Goal: Task Accomplishment & Management: Complete application form

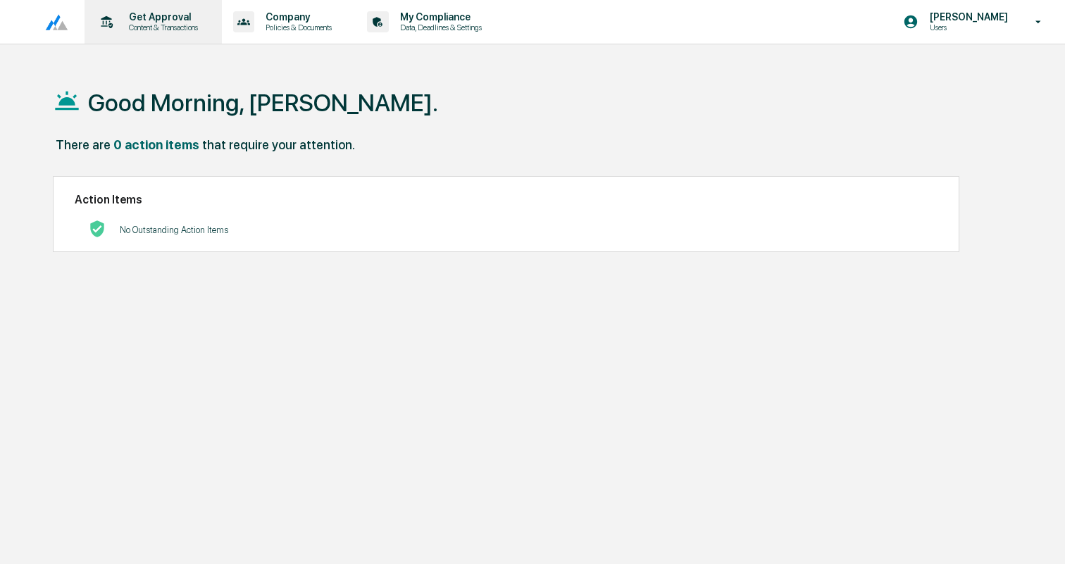
click at [184, 29] on p "Content & Transactions" at bounding box center [161, 28] width 87 height 10
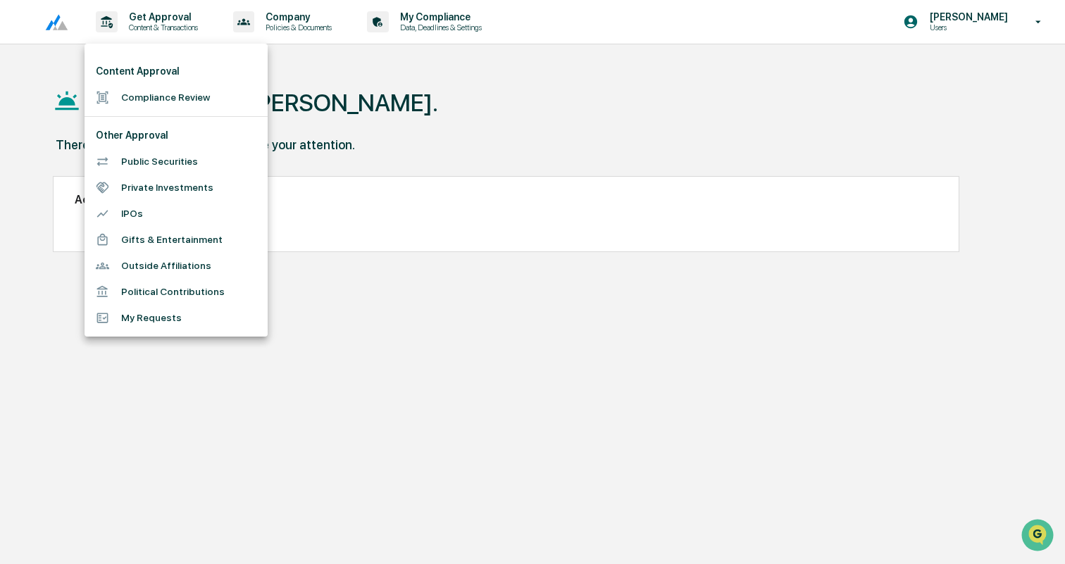
click at [177, 97] on li "Compliance Review" at bounding box center [176, 98] width 183 height 26
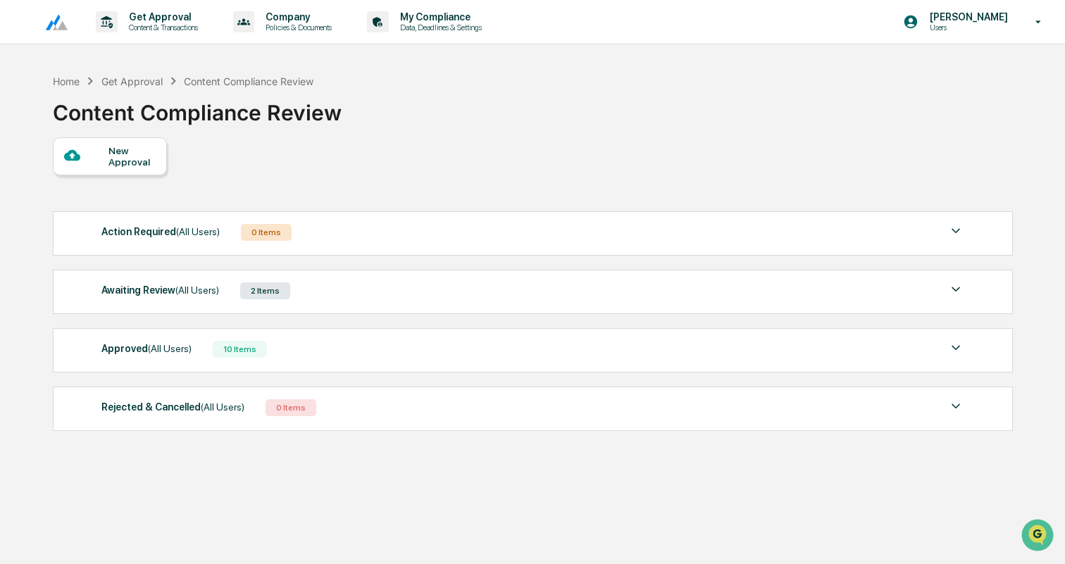
click at [113, 166] on div "New Approval" at bounding box center [132, 156] width 47 height 23
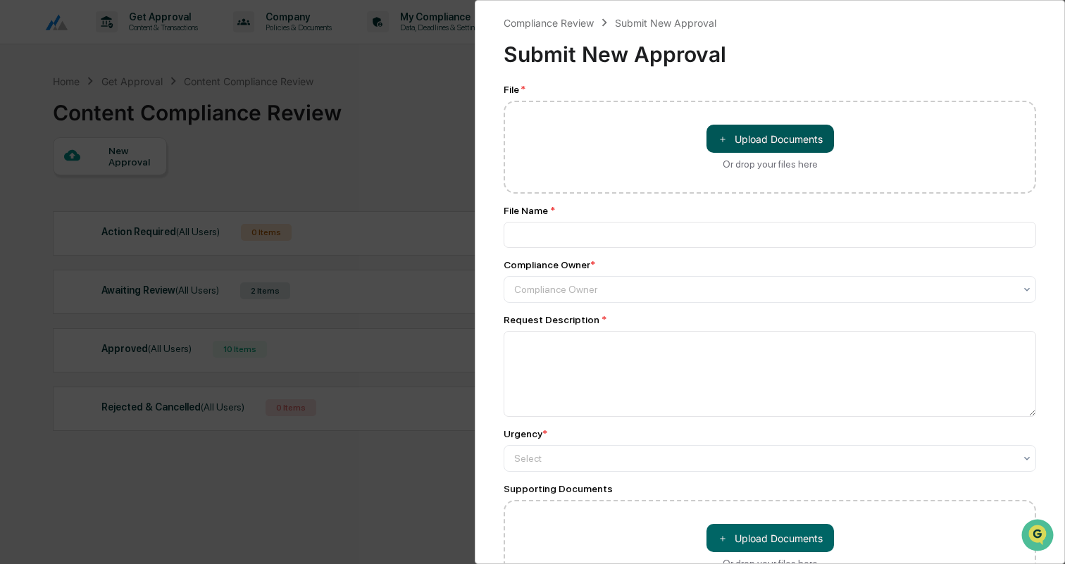
click at [721, 142] on span "＋" at bounding box center [723, 138] width 10 height 13
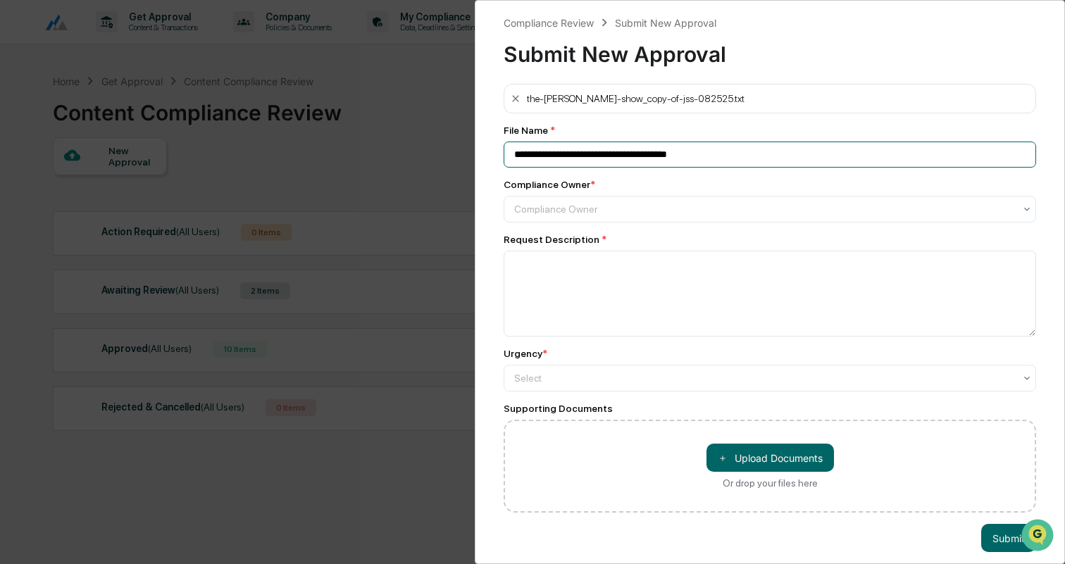
click at [588, 157] on input "**********" at bounding box center [770, 155] width 533 height 26
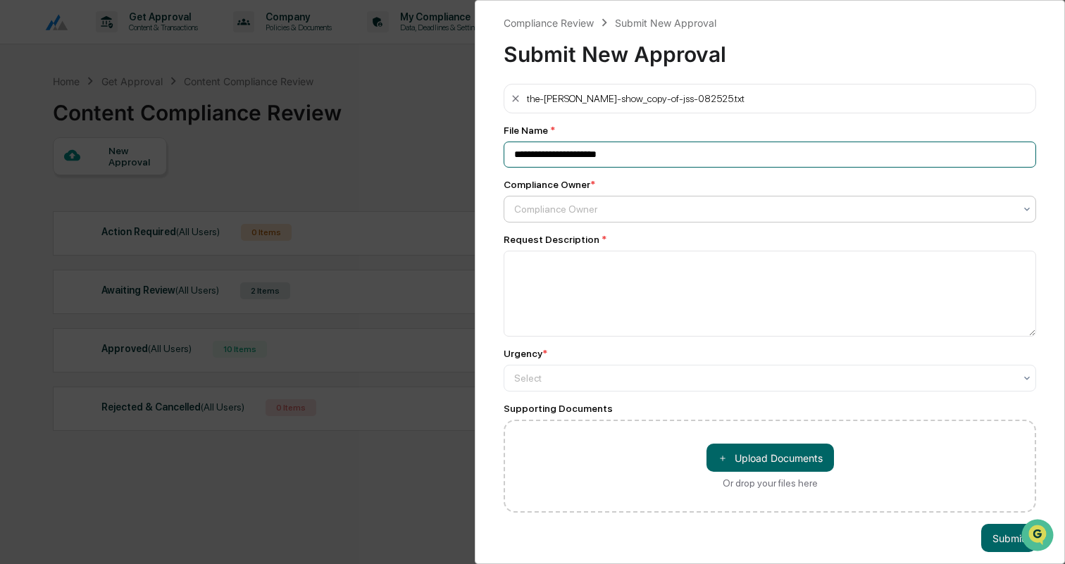
type input "**********"
click at [611, 208] on div at bounding box center [764, 209] width 500 height 14
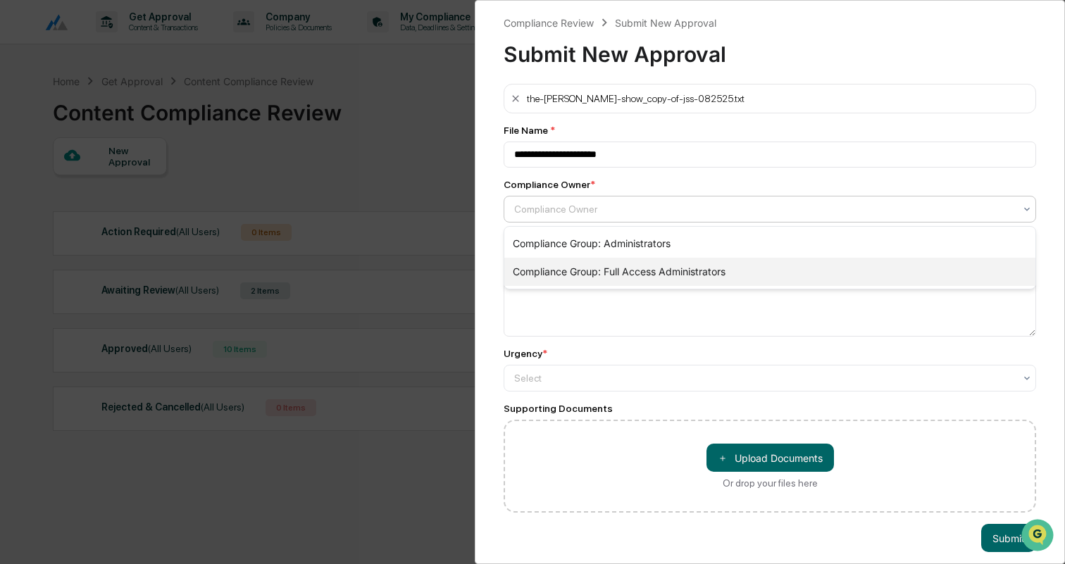
click at [622, 265] on div "Compliance Group: Full Access Administrators" at bounding box center [770, 272] width 531 height 28
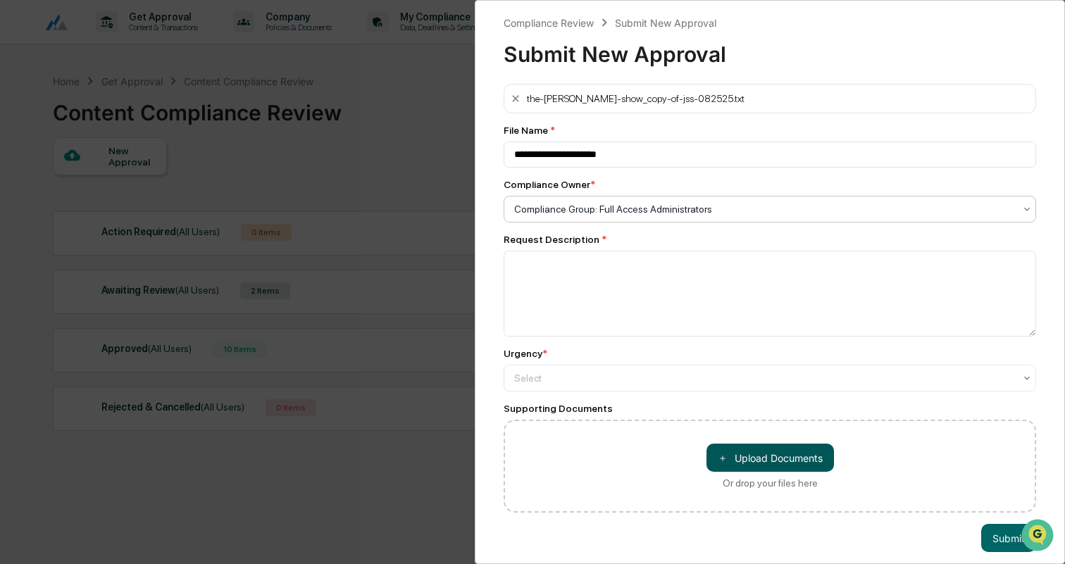
click at [748, 452] on button "＋ Upload Documents" at bounding box center [771, 458] width 128 height 28
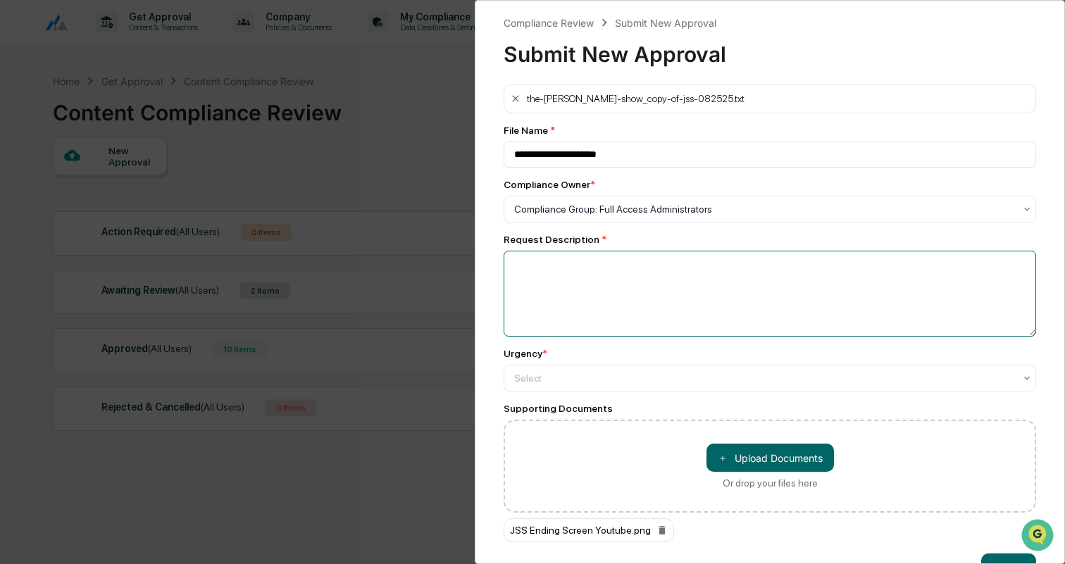
click at [567, 326] on textarea at bounding box center [770, 294] width 533 height 86
paste textarea "**********"
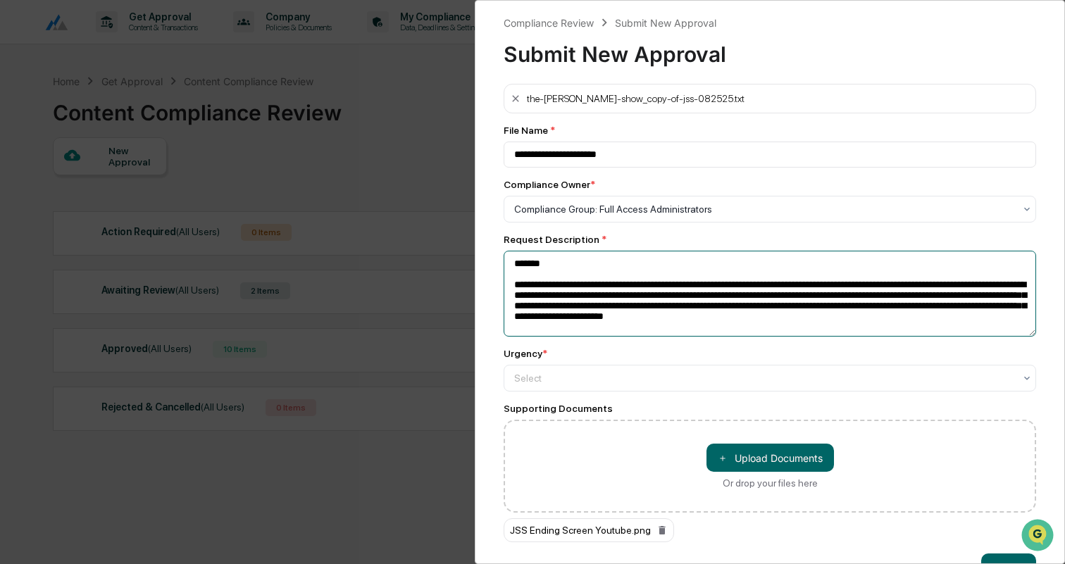
scroll to position [23, 0]
click at [514, 263] on textarea "**********" at bounding box center [770, 294] width 533 height 86
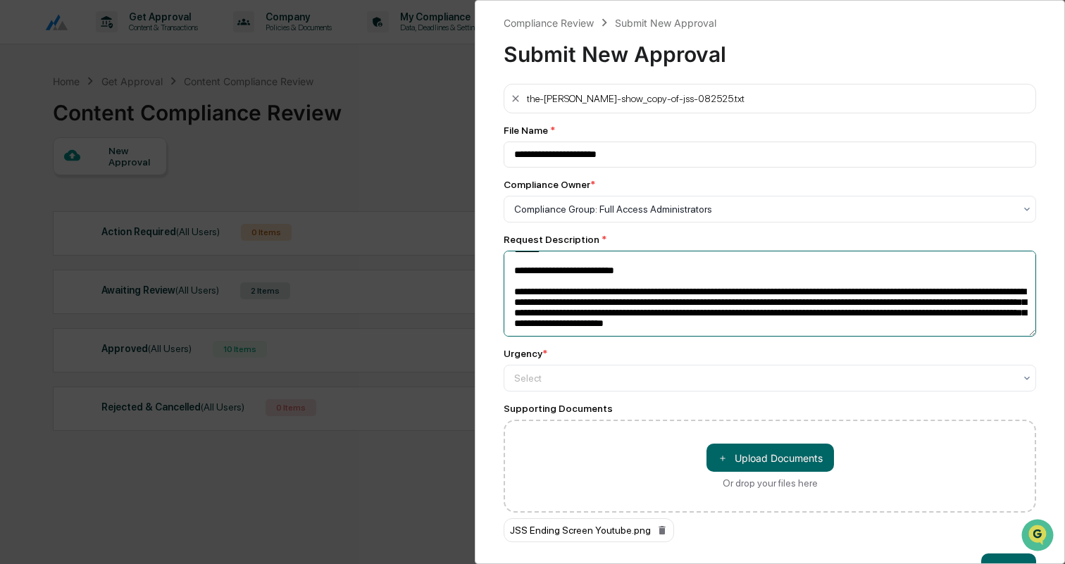
scroll to position [0, 0]
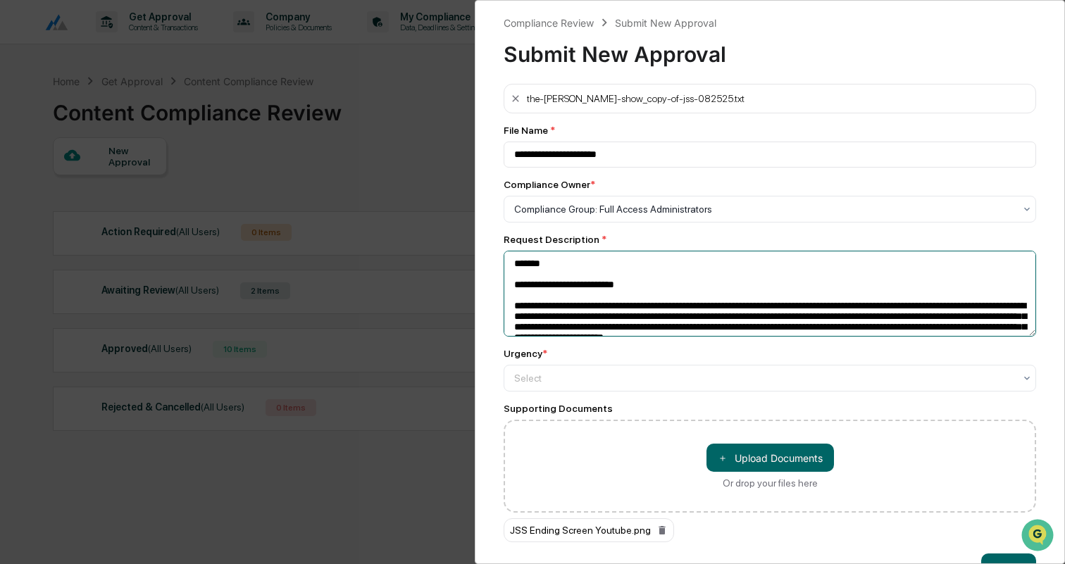
drag, startPoint x: 562, startPoint y: 260, endPoint x: 482, endPoint y: 260, distance: 79.6
click at [482, 260] on div "**********" at bounding box center [770, 282] width 590 height 564
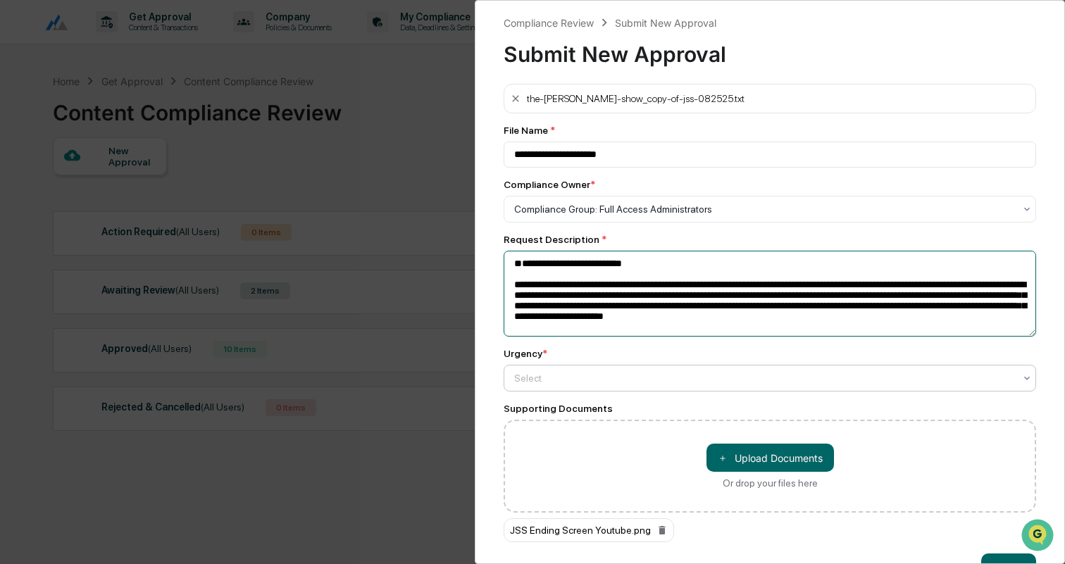
scroll to position [41, 0]
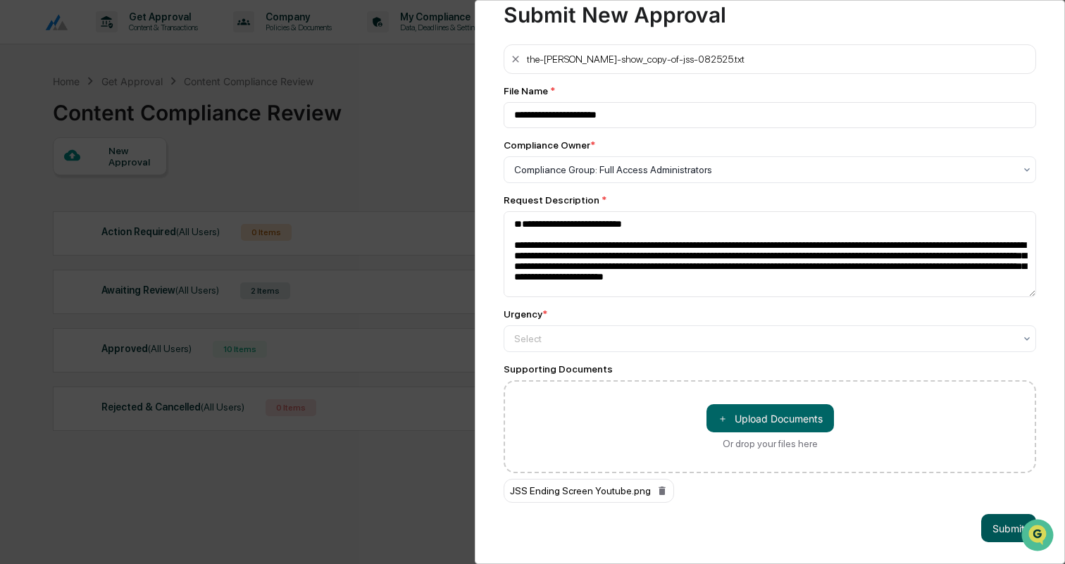
click at [1006, 524] on button "Submit" at bounding box center [1009, 528] width 55 height 28
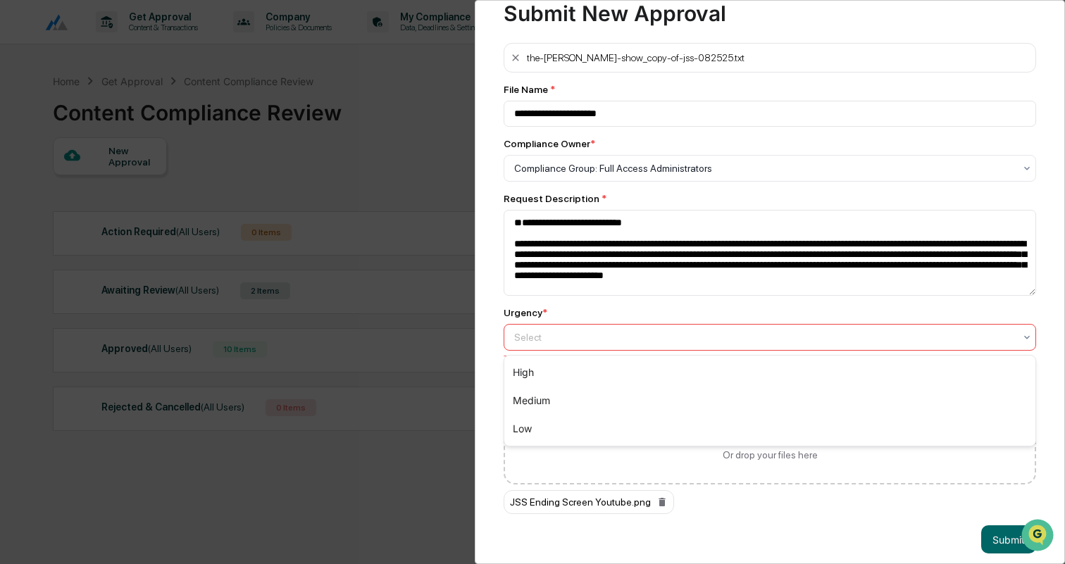
click at [643, 340] on div at bounding box center [764, 337] width 500 height 14
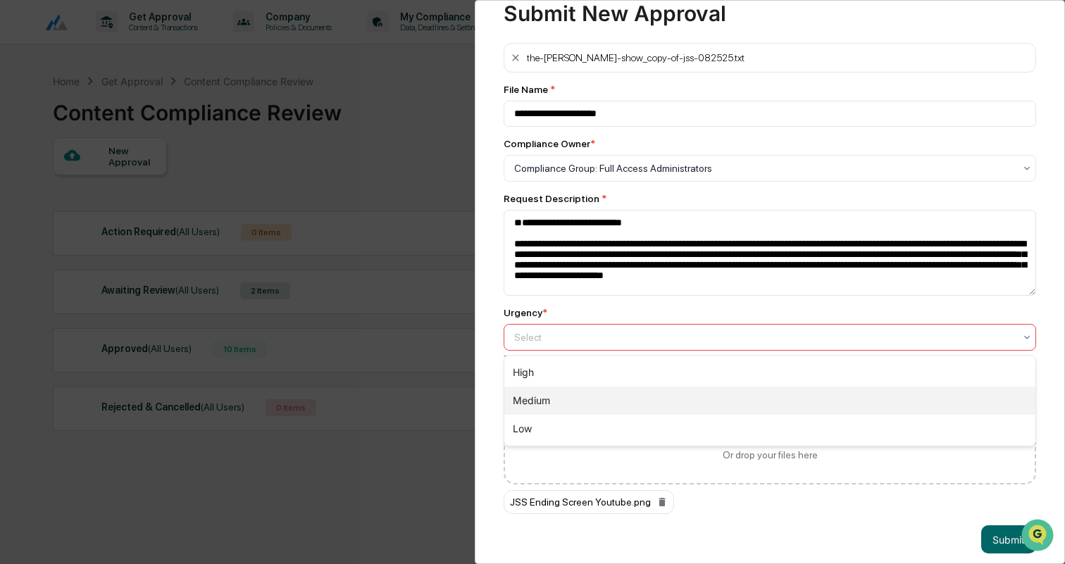
click at [593, 397] on div "Medium" at bounding box center [770, 401] width 531 height 28
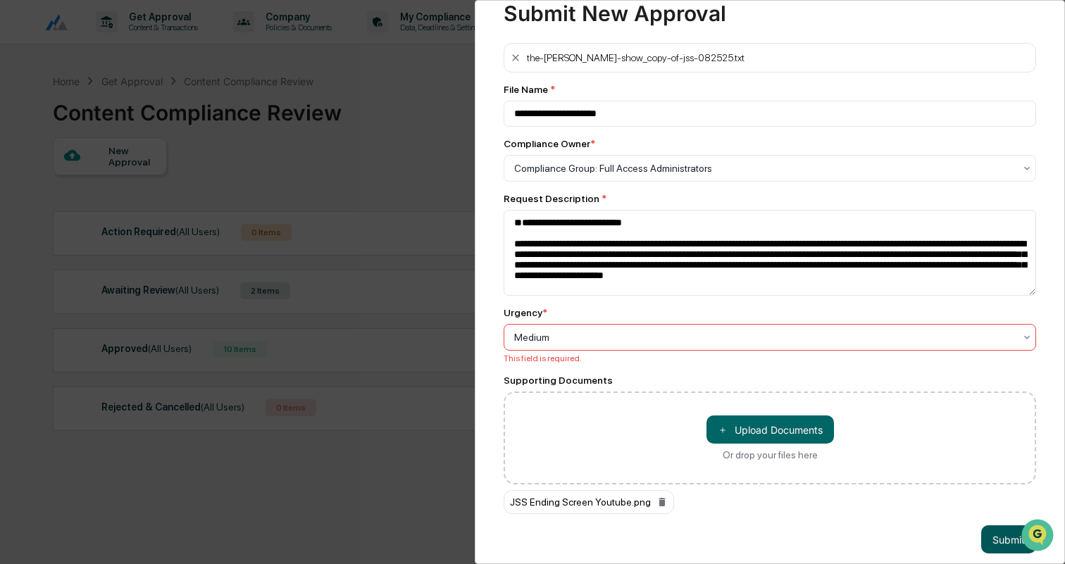
click at [1001, 540] on button "Submit" at bounding box center [1009, 540] width 55 height 28
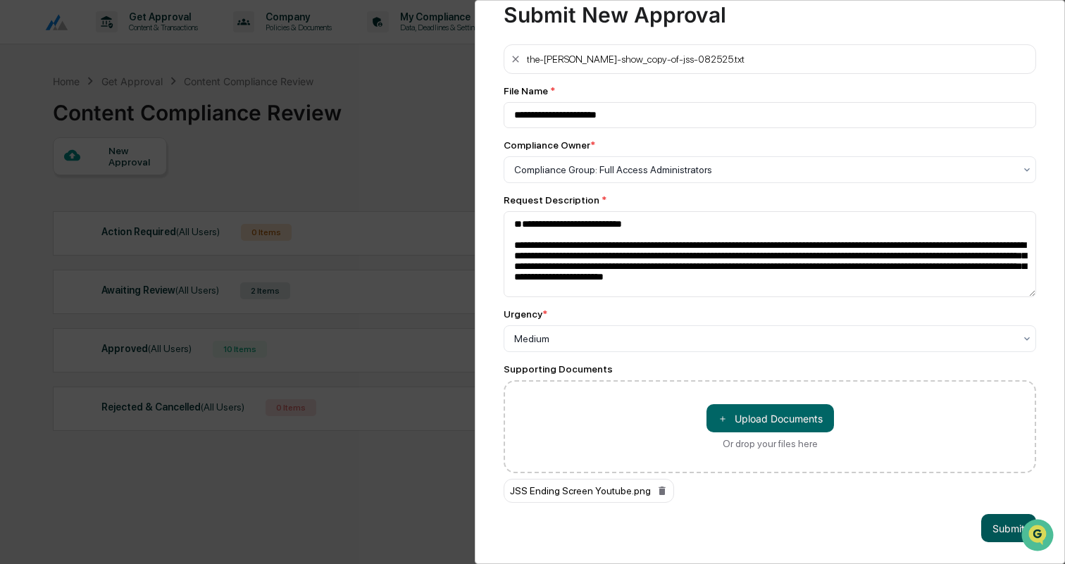
click at [1002, 529] on button "Submit" at bounding box center [1009, 528] width 55 height 28
click at [1006, 528] on button "Submit" at bounding box center [1009, 528] width 55 height 28
click at [998, 519] on button "Submit" at bounding box center [1009, 528] width 55 height 28
click at [996, 524] on button "Submit" at bounding box center [1009, 528] width 55 height 28
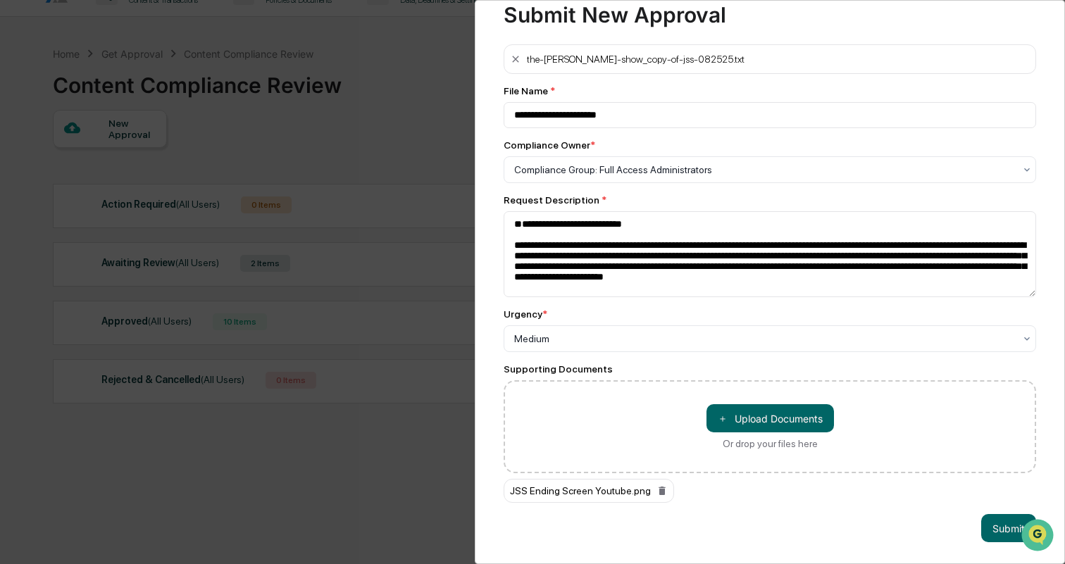
scroll to position [21, 0]
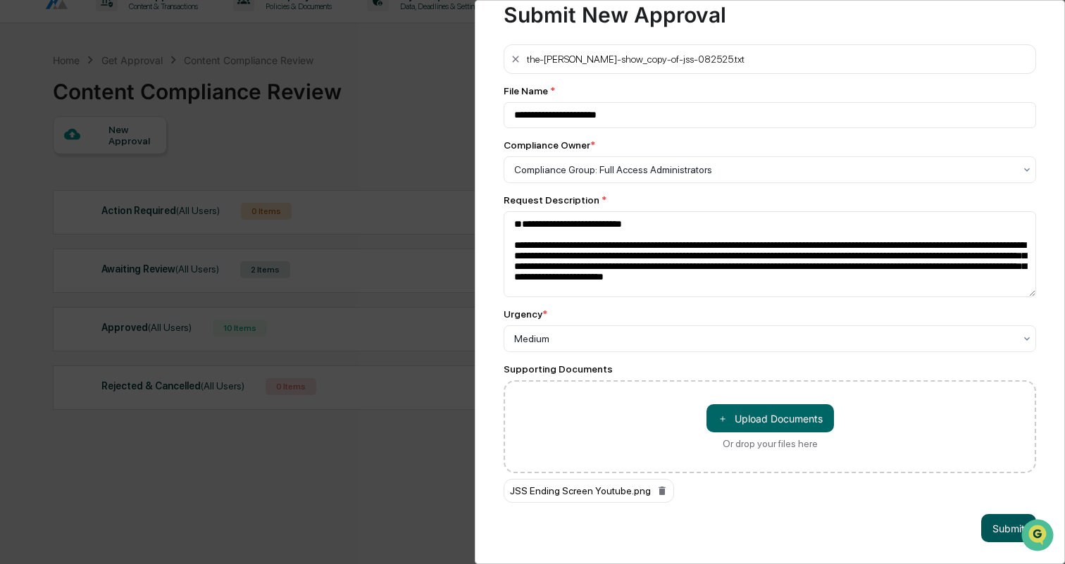
click at [997, 527] on button "Submit" at bounding box center [1009, 528] width 55 height 28
click at [1001, 527] on button "Submit" at bounding box center [1009, 528] width 55 height 28
click at [1002, 527] on button "Submit" at bounding box center [1009, 528] width 55 height 28
click at [1002, 523] on button "Submit" at bounding box center [1009, 528] width 55 height 28
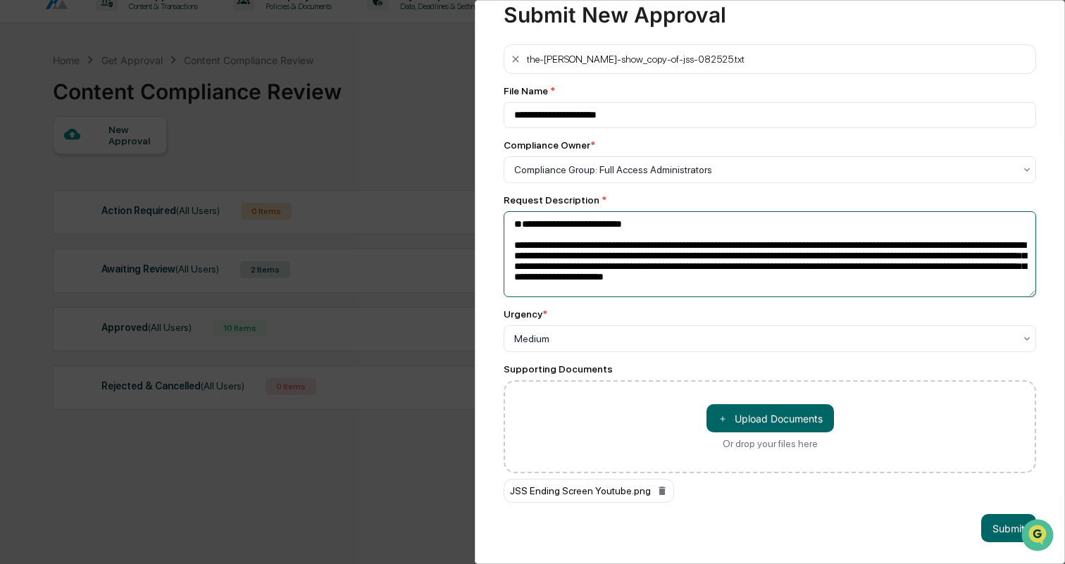
click at [509, 242] on textarea "**********" at bounding box center [770, 254] width 533 height 86
click at [994, 521] on button "Submit" at bounding box center [1009, 528] width 55 height 28
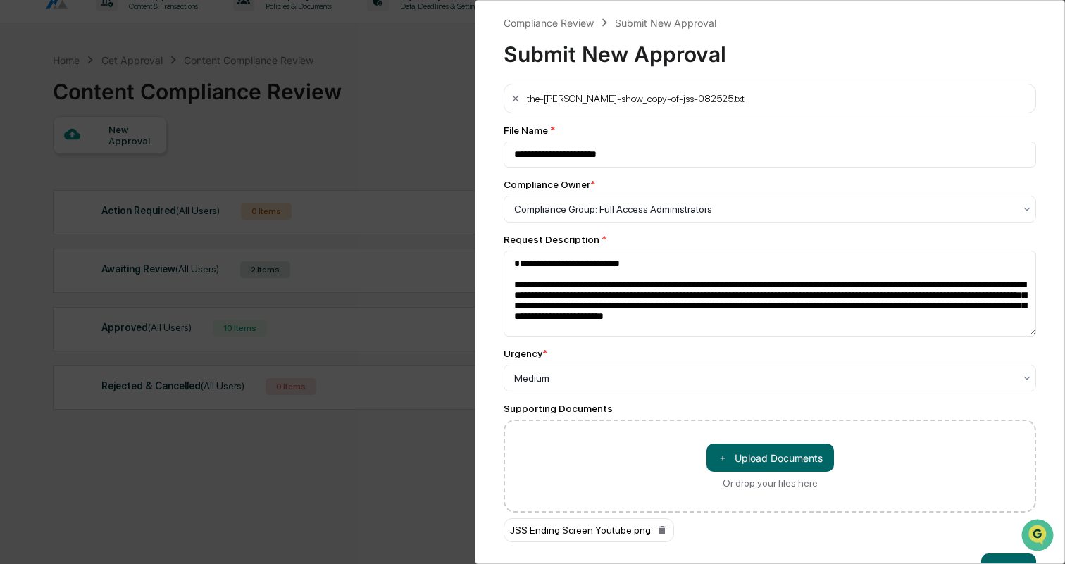
scroll to position [41, 0]
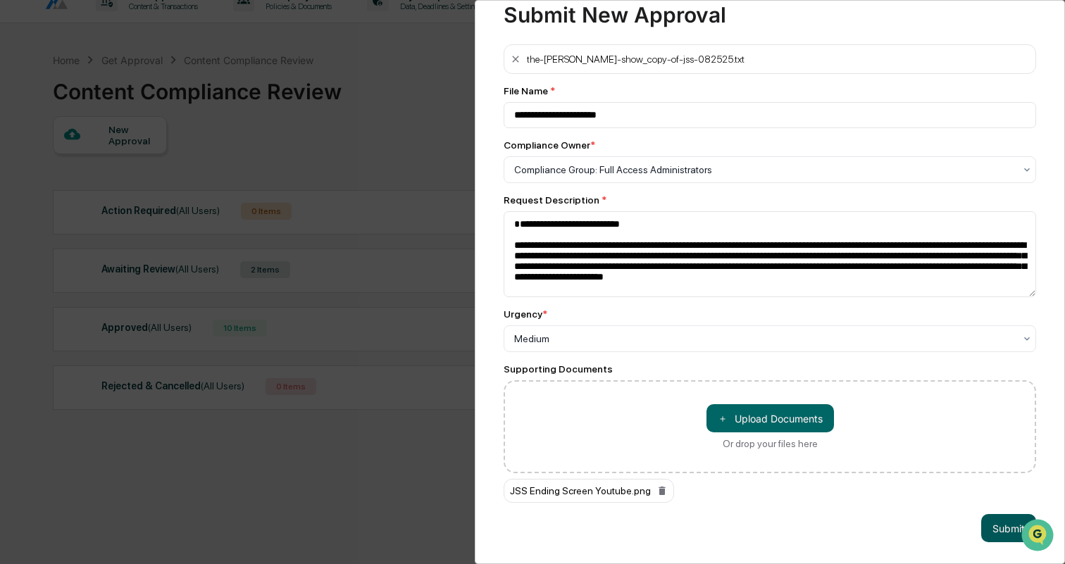
click at [996, 519] on button "Submit" at bounding box center [1009, 528] width 55 height 28
click at [1001, 526] on button "Submit" at bounding box center [1009, 528] width 55 height 28
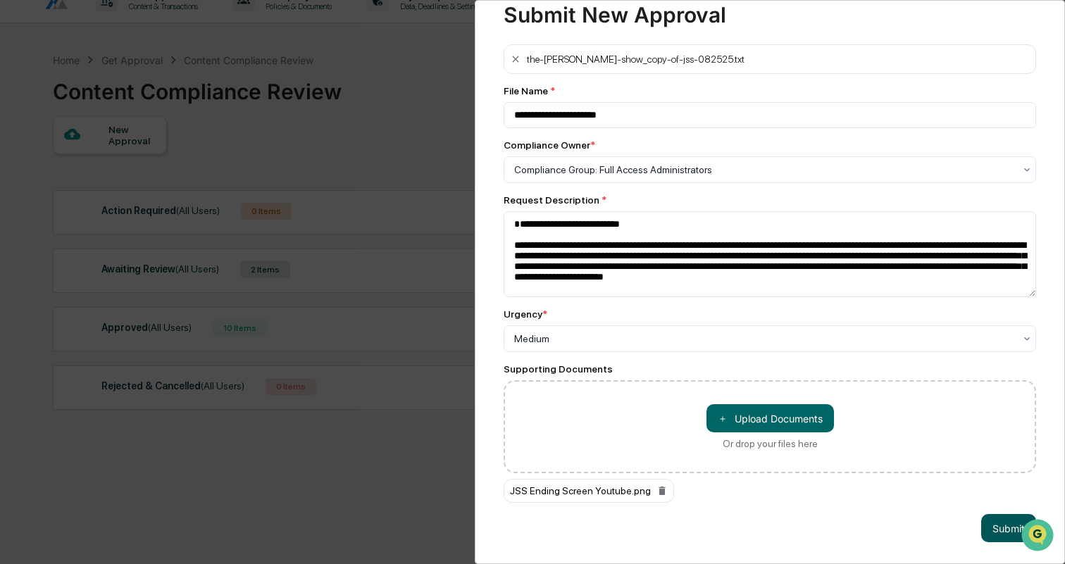
click at [997, 524] on button "Submit" at bounding box center [1009, 528] width 55 height 28
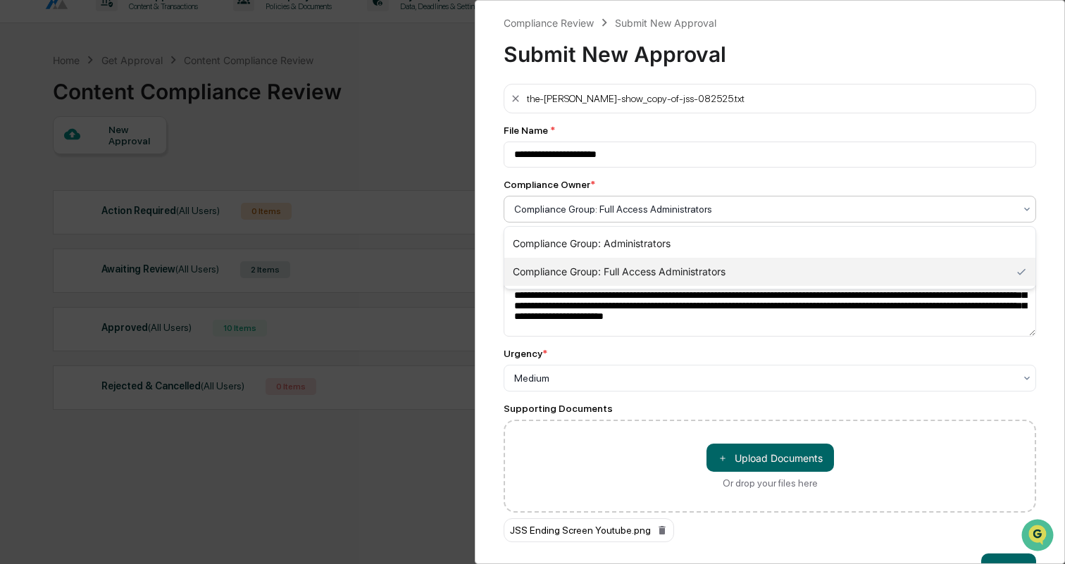
click at [776, 209] on div at bounding box center [764, 209] width 500 height 14
click at [739, 275] on div "Compliance Group: Full Access Administrators" at bounding box center [770, 272] width 531 height 28
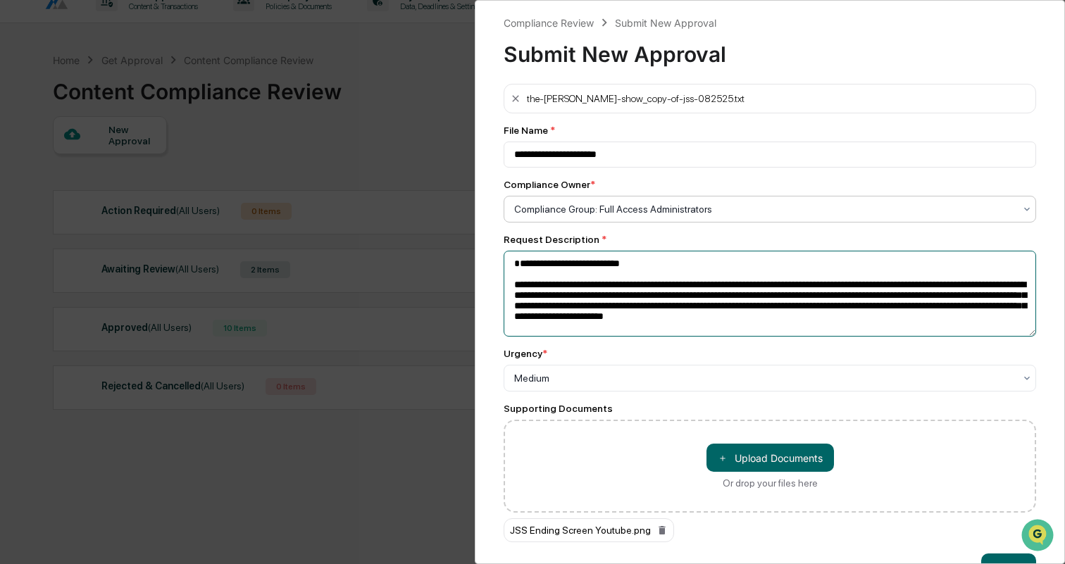
click at [514, 275] on textarea "**********" at bounding box center [770, 294] width 533 height 86
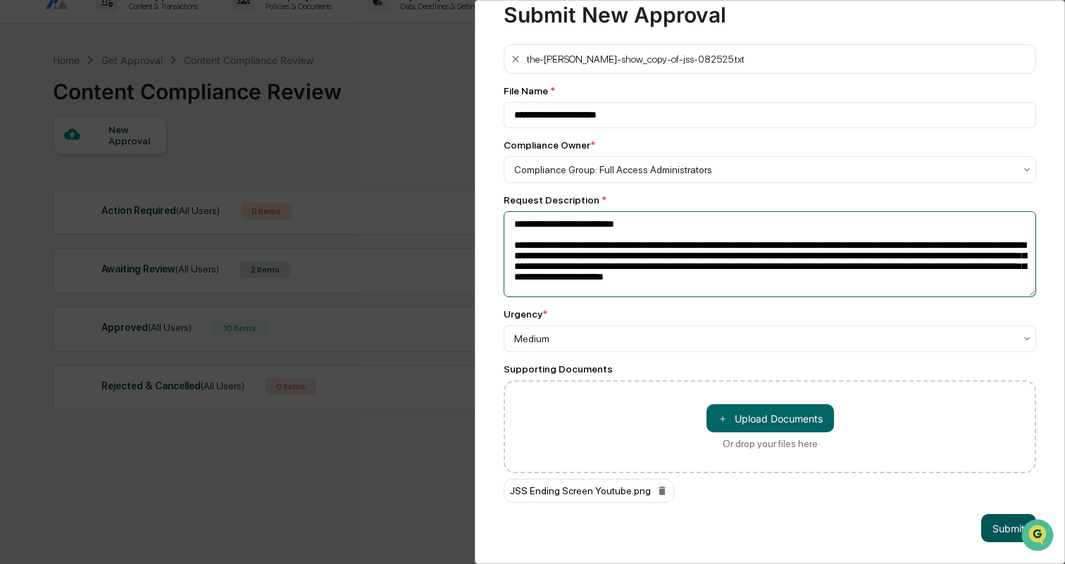
type textarea "**********"
click at [1000, 531] on button "Submit" at bounding box center [1009, 528] width 55 height 28
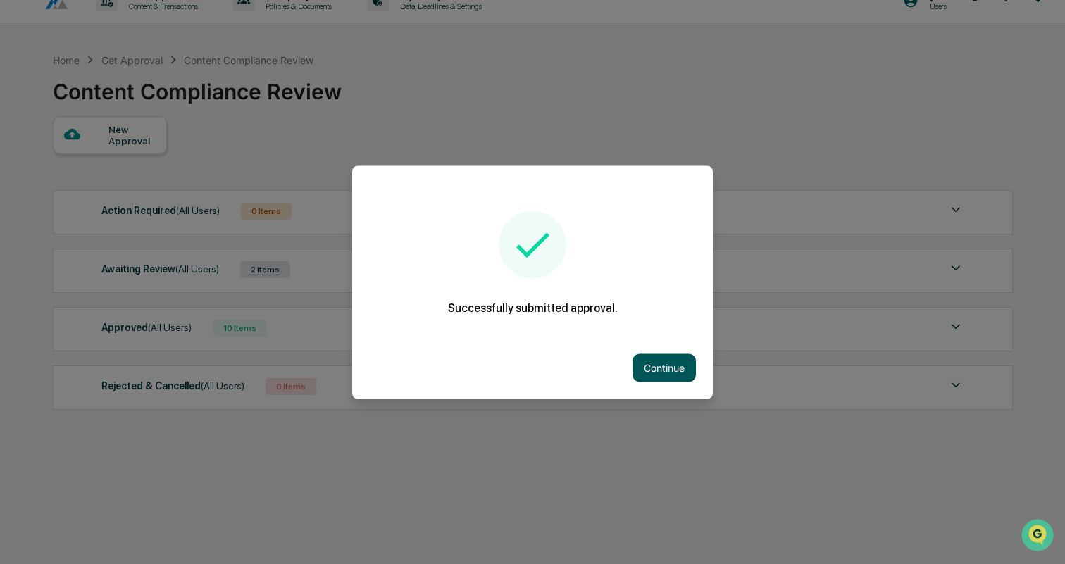
click at [679, 369] on button "Continue" at bounding box center [664, 368] width 63 height 28
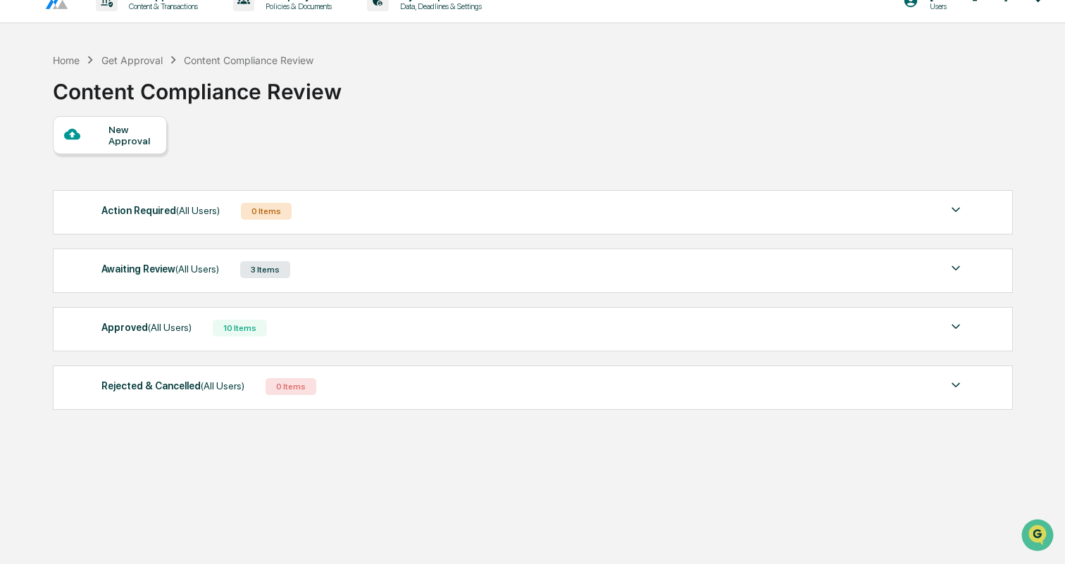
click at [457, 272] on div "Awaiting Review (All Users) 3 Items" at bounding box center [532, 270] width 863 height 20
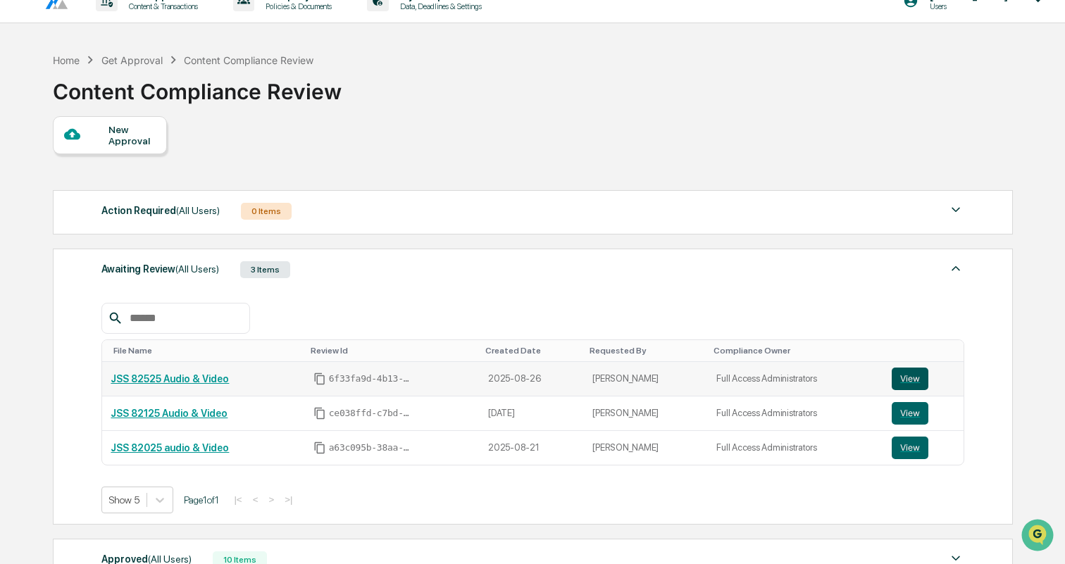
click at [912, 383] on button "View" at bounding box center [910, 379] width 37 height 23
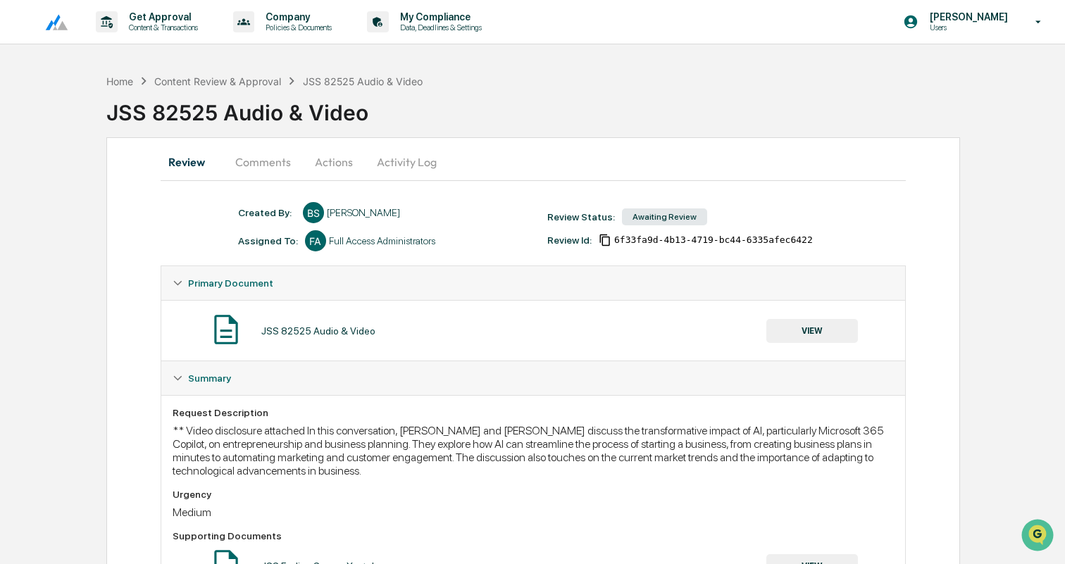
click at [222, 73] on div "Home Content Review & Approval JSS 82525 Audio & Video" at bounding box center [264, 81] width 316 height 16
